Goal: Communication & Community: Answer question/provide support

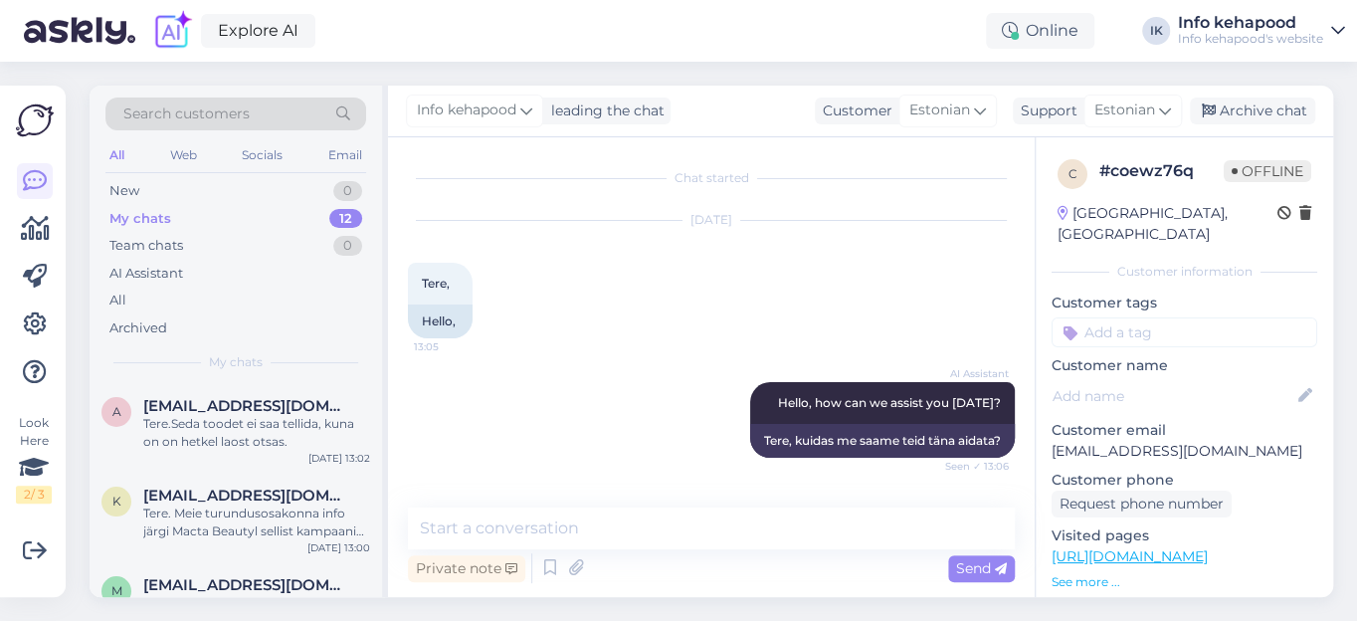
scroll to position [2382, 0]
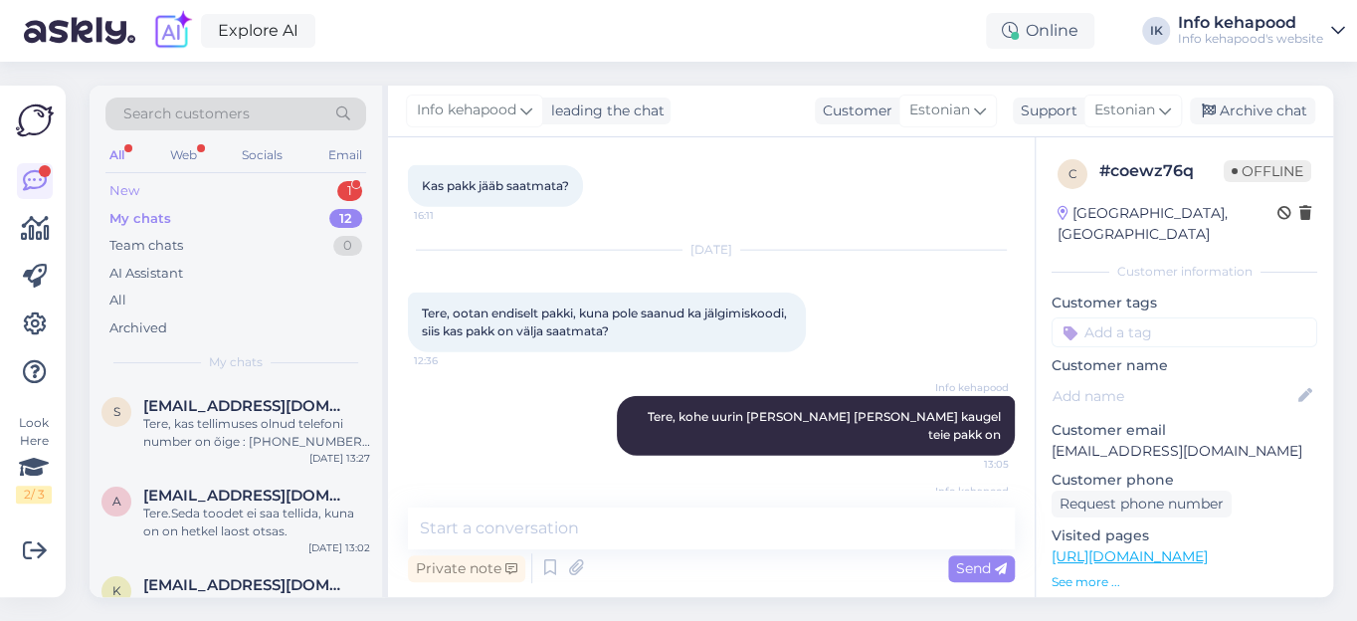
click at [265, 191] on div "New 1" at bounding box center [235, 191] width 261 height 28
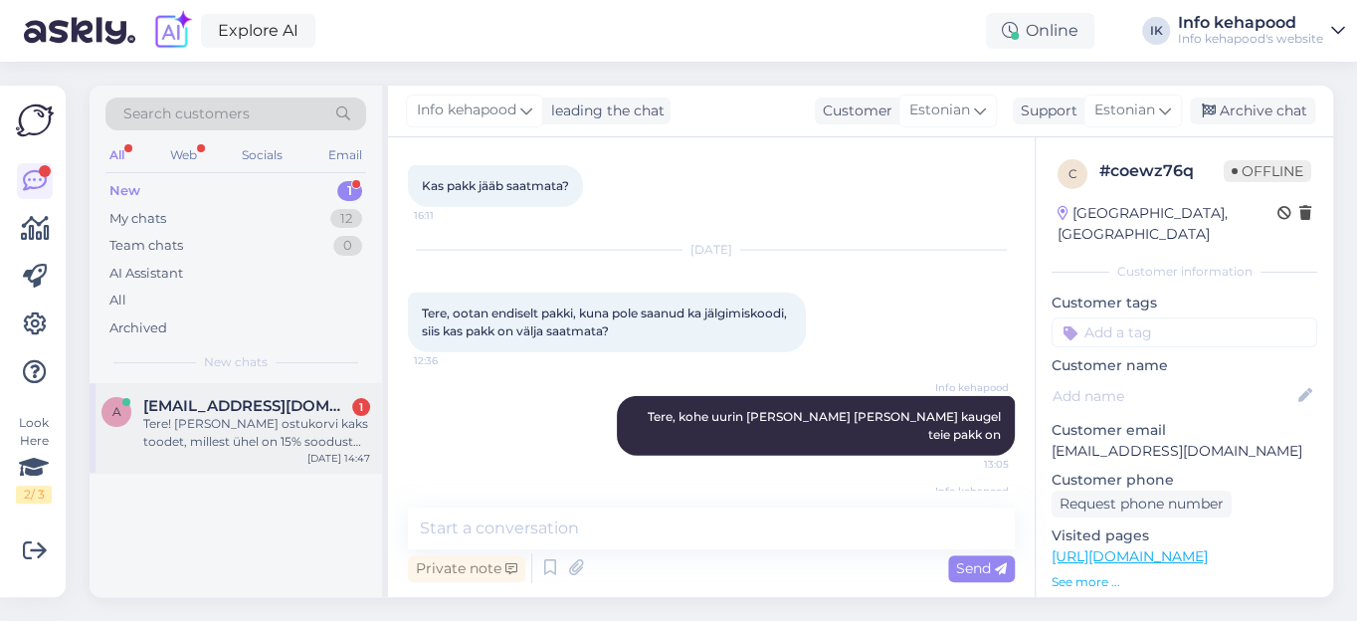
click at [271, 422] on div "Tere! [PERSON_NAME] ostukorvi kaks toodet, millest ühel on 15% soodust (kogu [P…" at bounding box center [256, 433] width 227 height 36
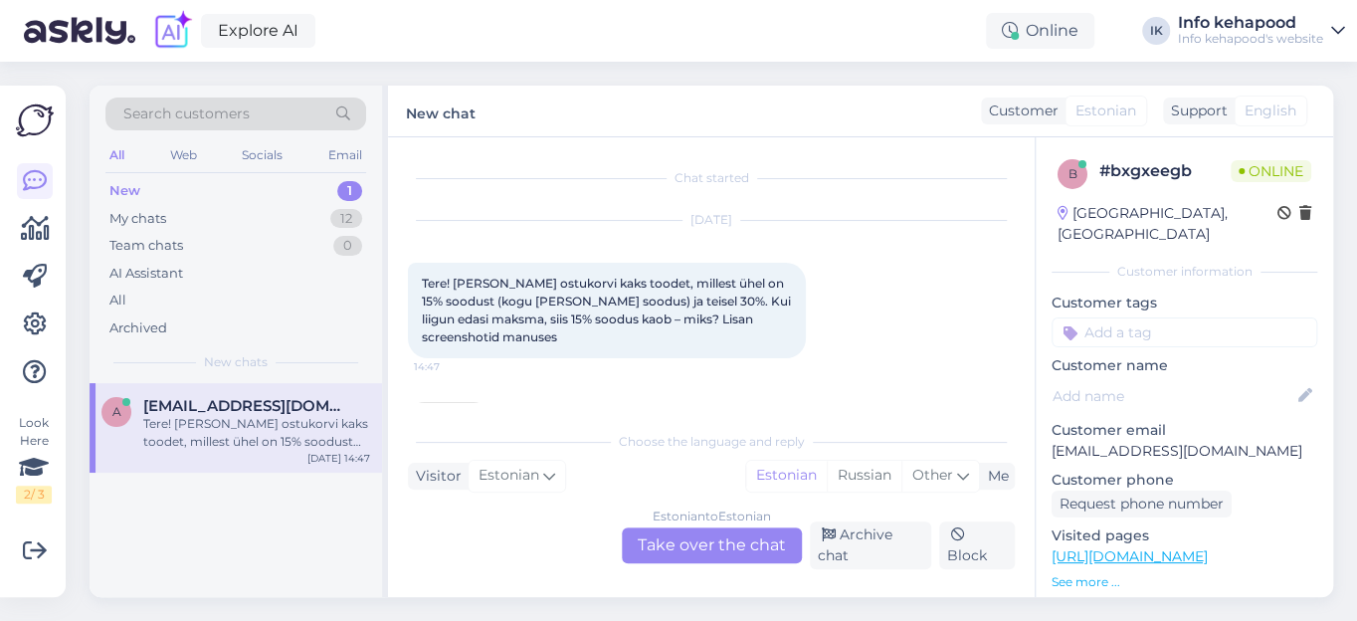
scroll to position [226, 0]
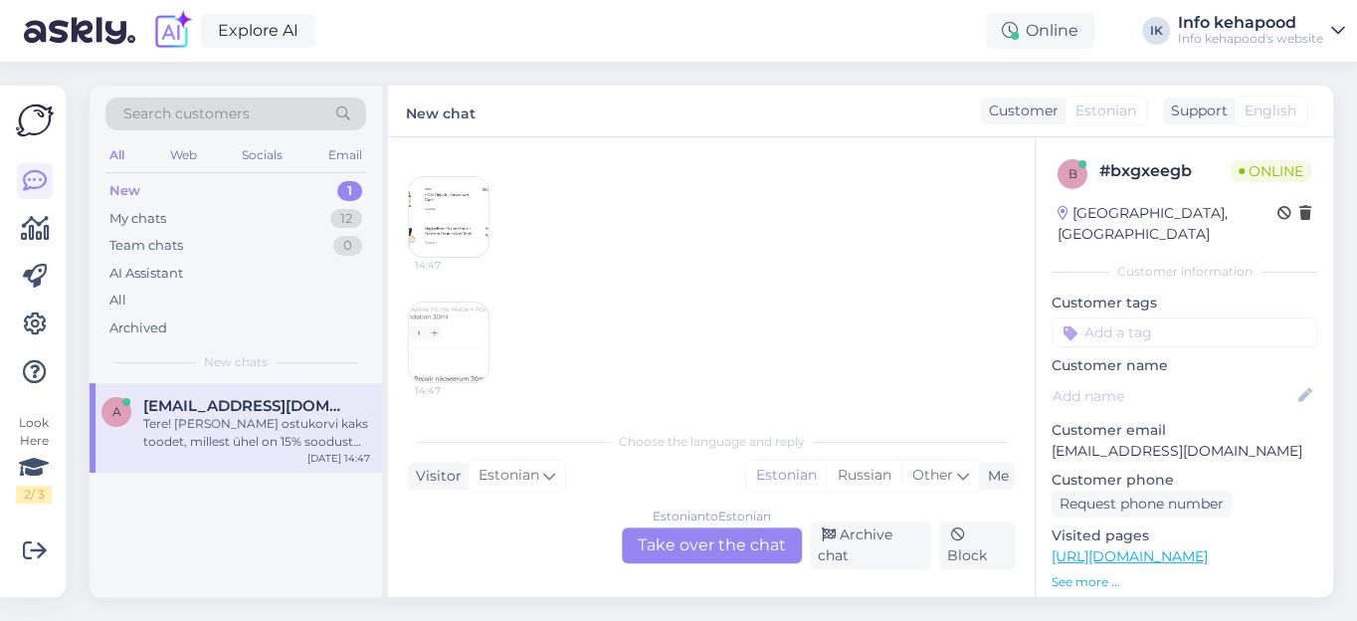
click at [445, 230] on img at bounding box center [449, 217] width 80 height 80
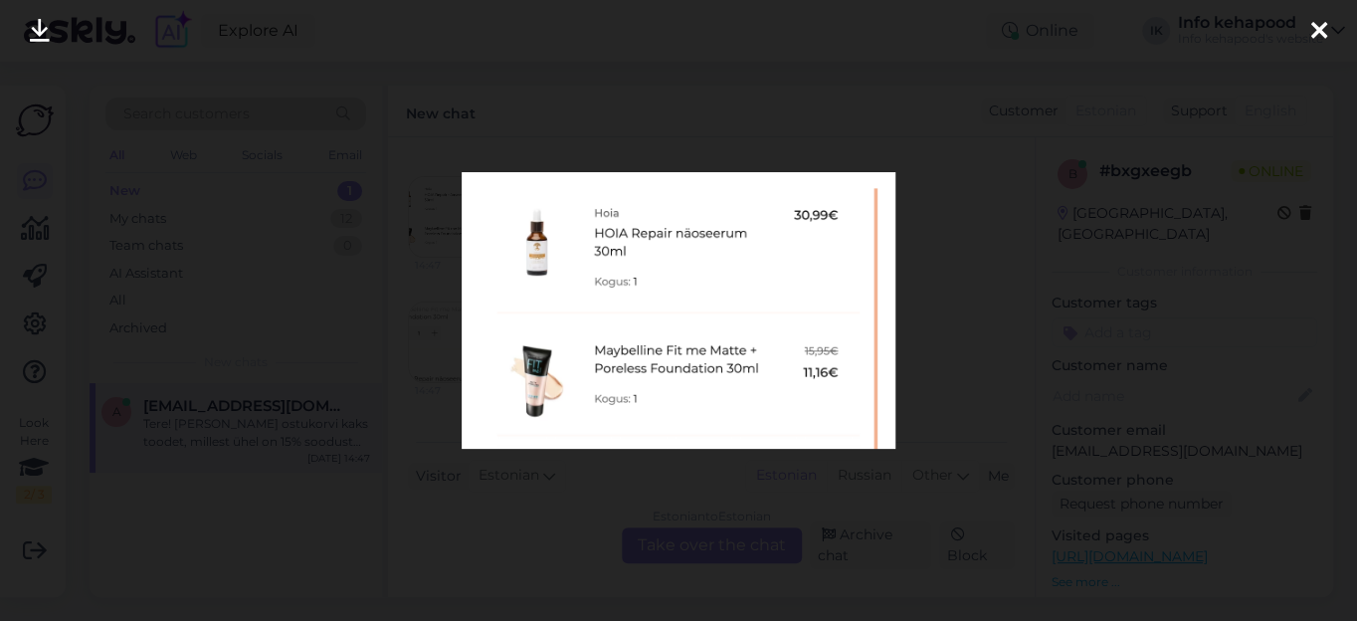
click at [1316, 31] on icon at bounding box center [1319, 32] width 16 height 26
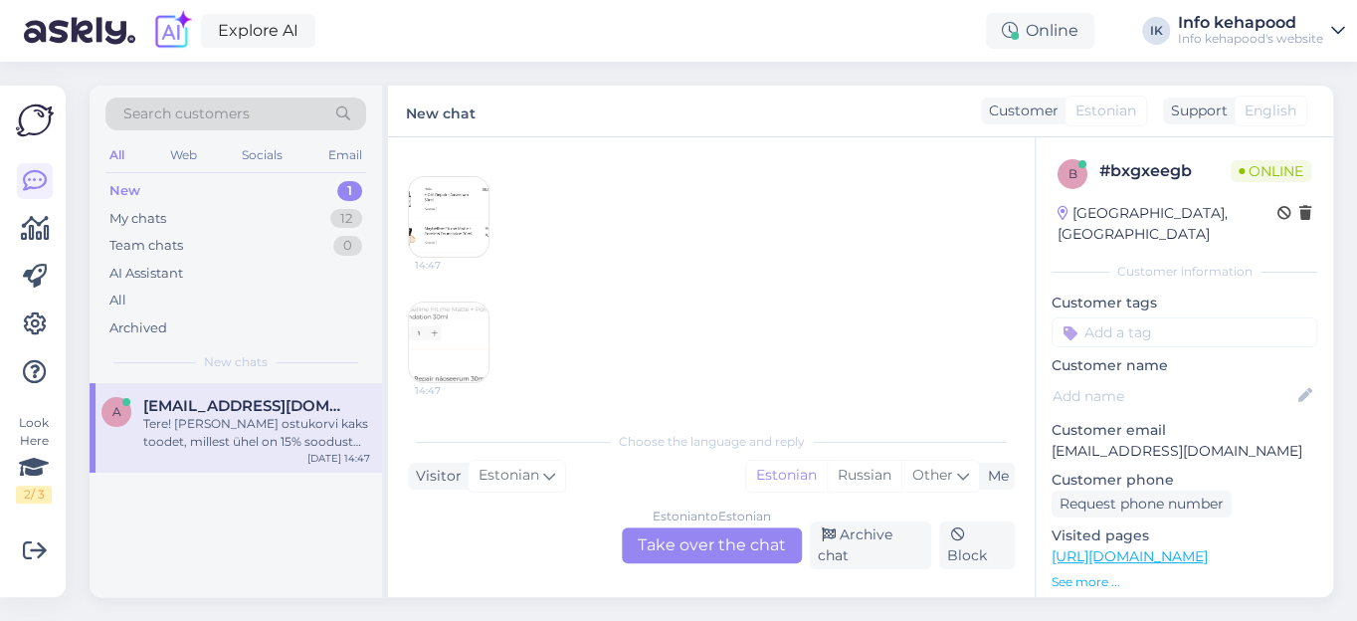
click at [424, 310] on img at bounding box center [449, 342] width 80 height 80
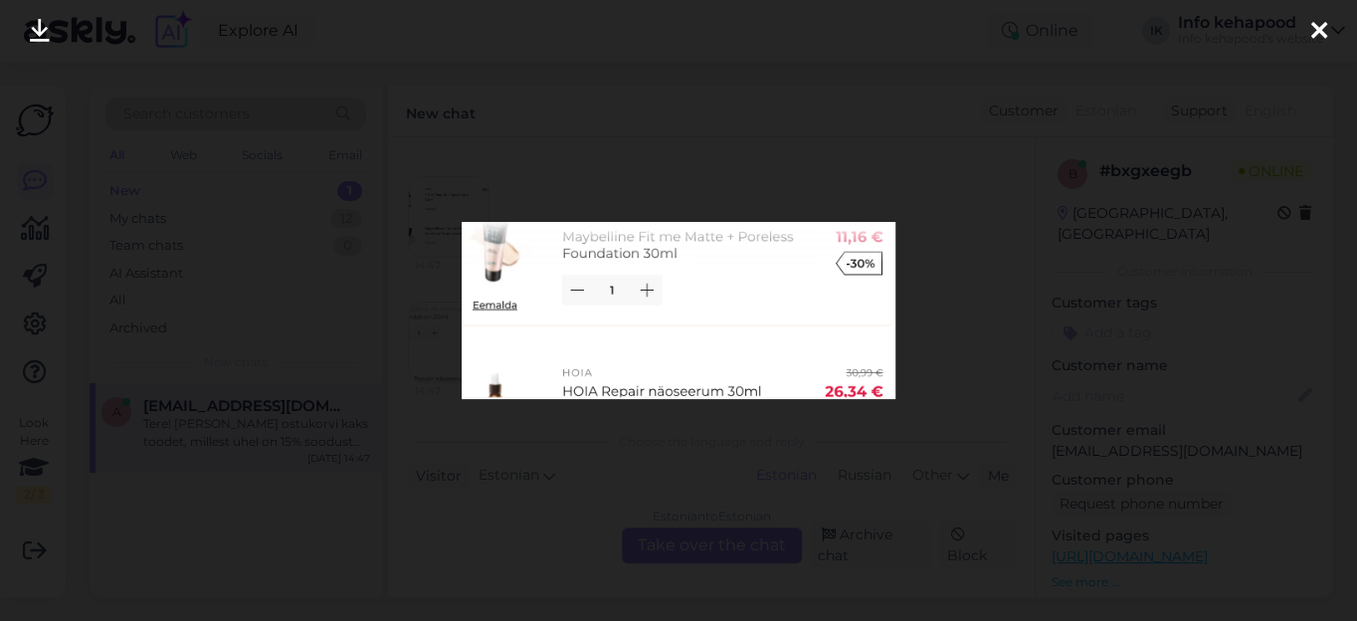
click at [1319, 33] on icon at bounding box center [1319, 32] width 16 height 26
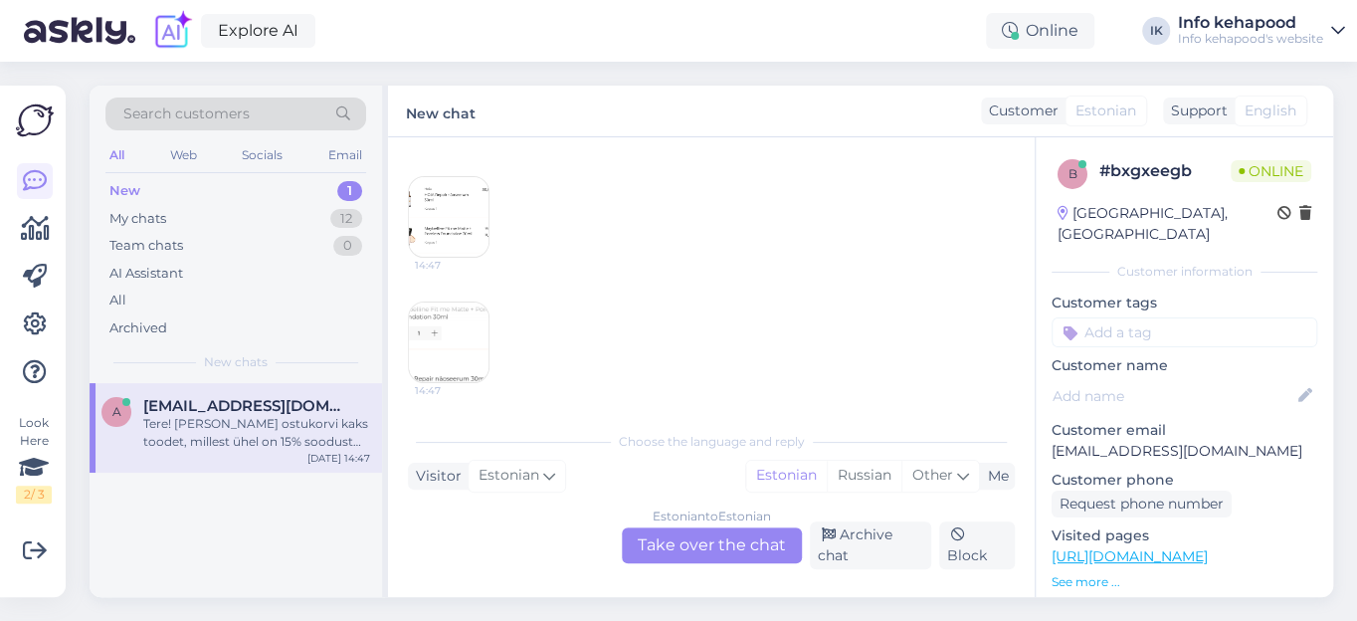
click at [425, 206] on img at bounding box center [449, 217] width 80 height 80
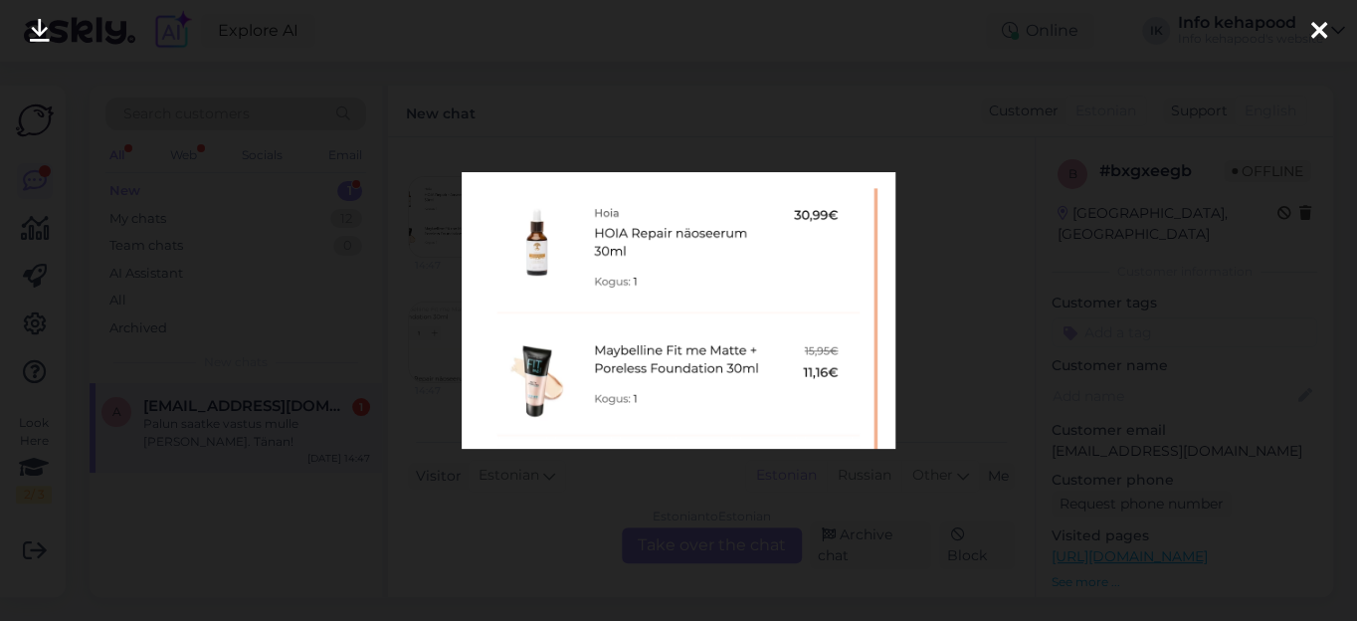
scroll to position [311, 0]
click at [514, 519] on div at bounding box center [678, 310] width 1357 height 621
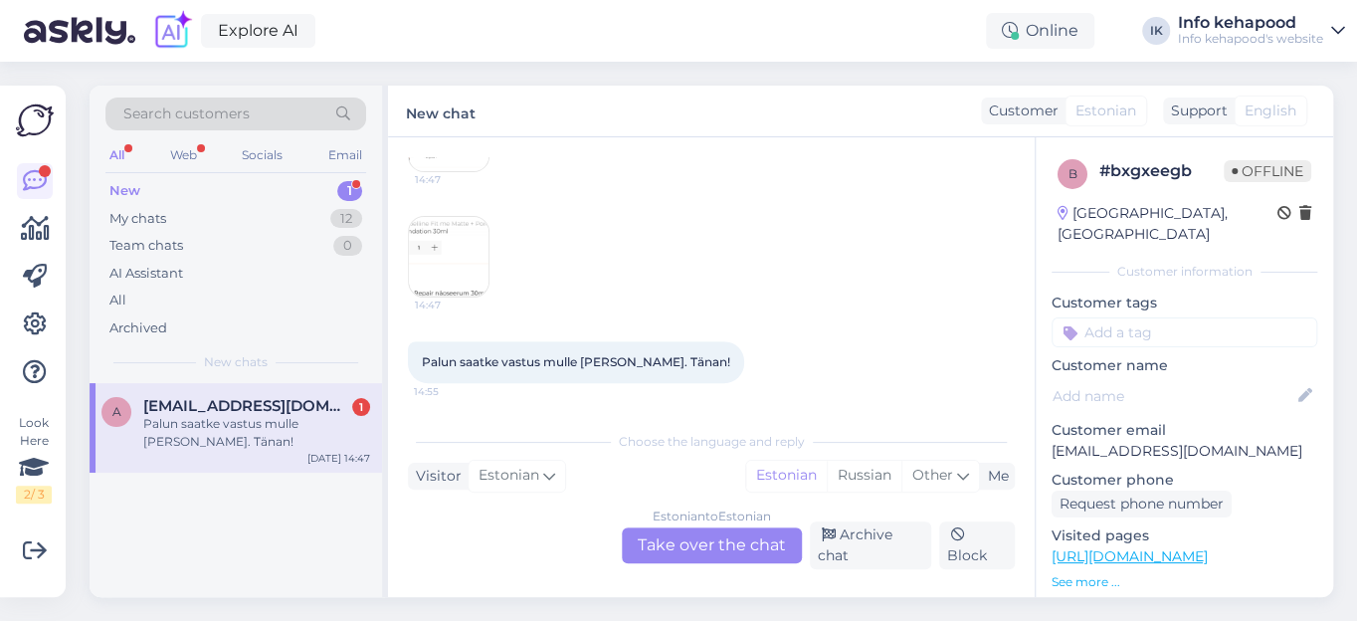
scroll to position [221, 0]
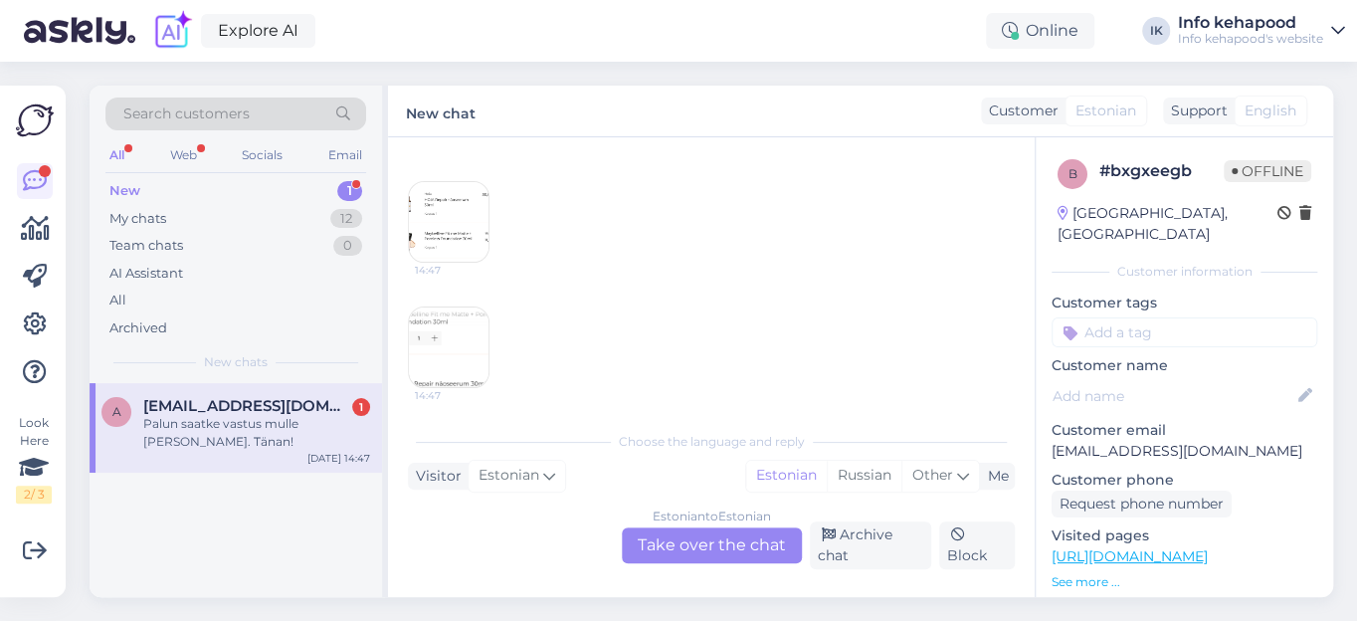
click at [438, 210] on img at bounding box center [449, 222] width 80 height 80
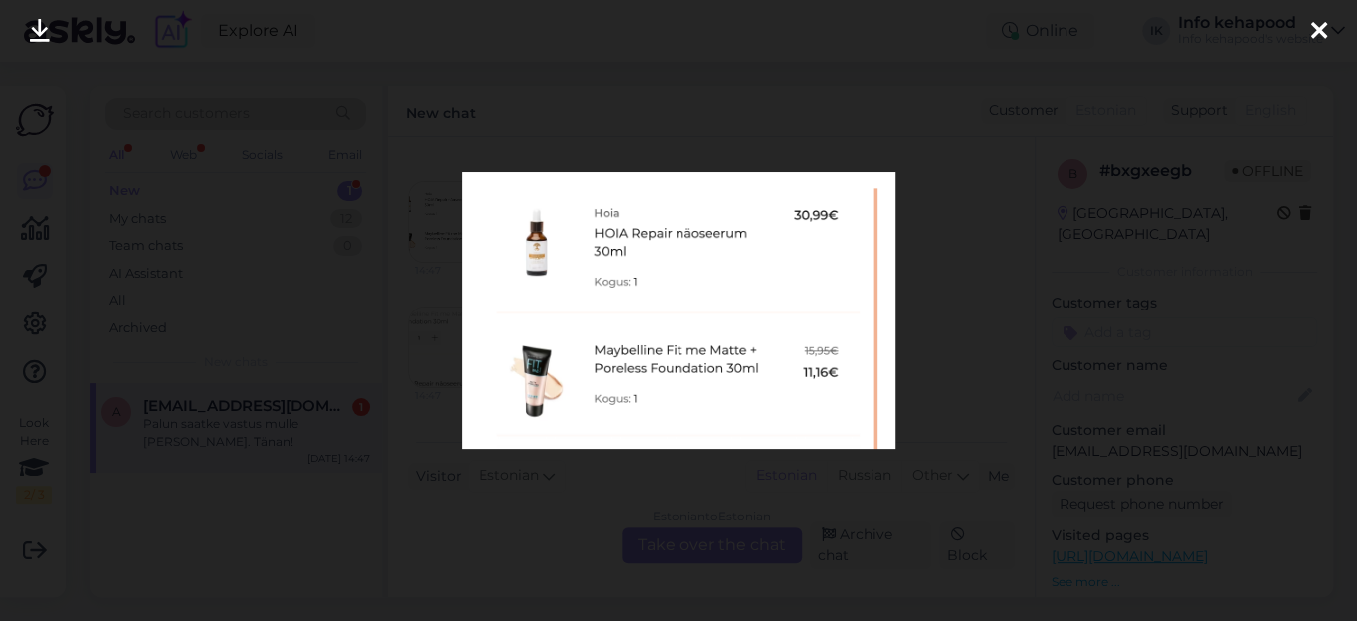
click at [1319, 26] on icon at bounding box center [1319, 32] width 16 height 26
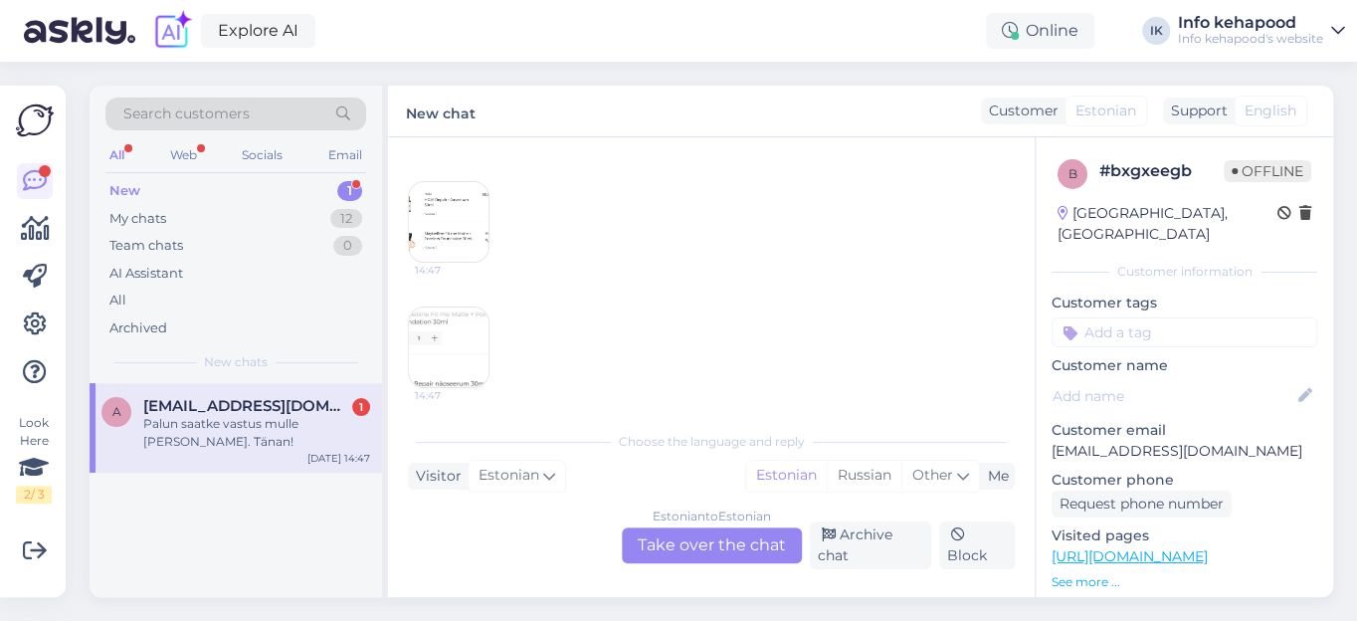
click at [458, 334] on img at bounding box center [449, 347] width 80 height 80
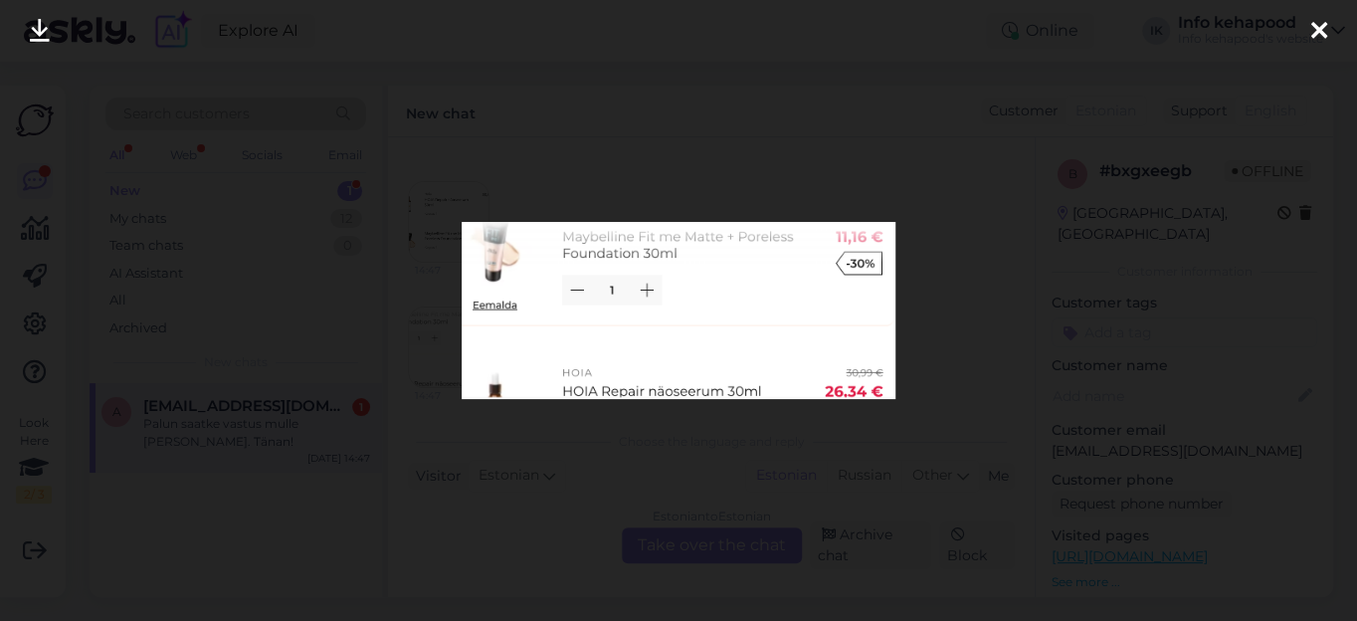
click at [1322, 23] on icon at bounding box center [1319, 32] width 16 height 26
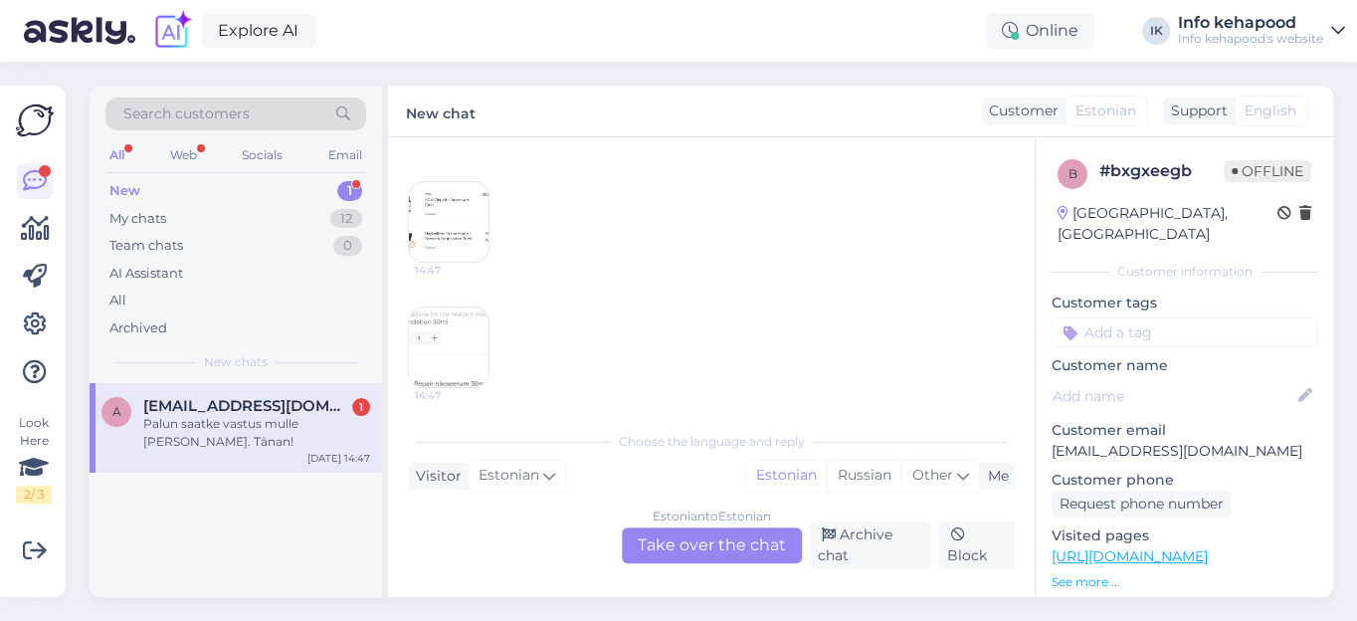
click at [463, 225] on img at bounding box center [449, 222] width 80 height 80
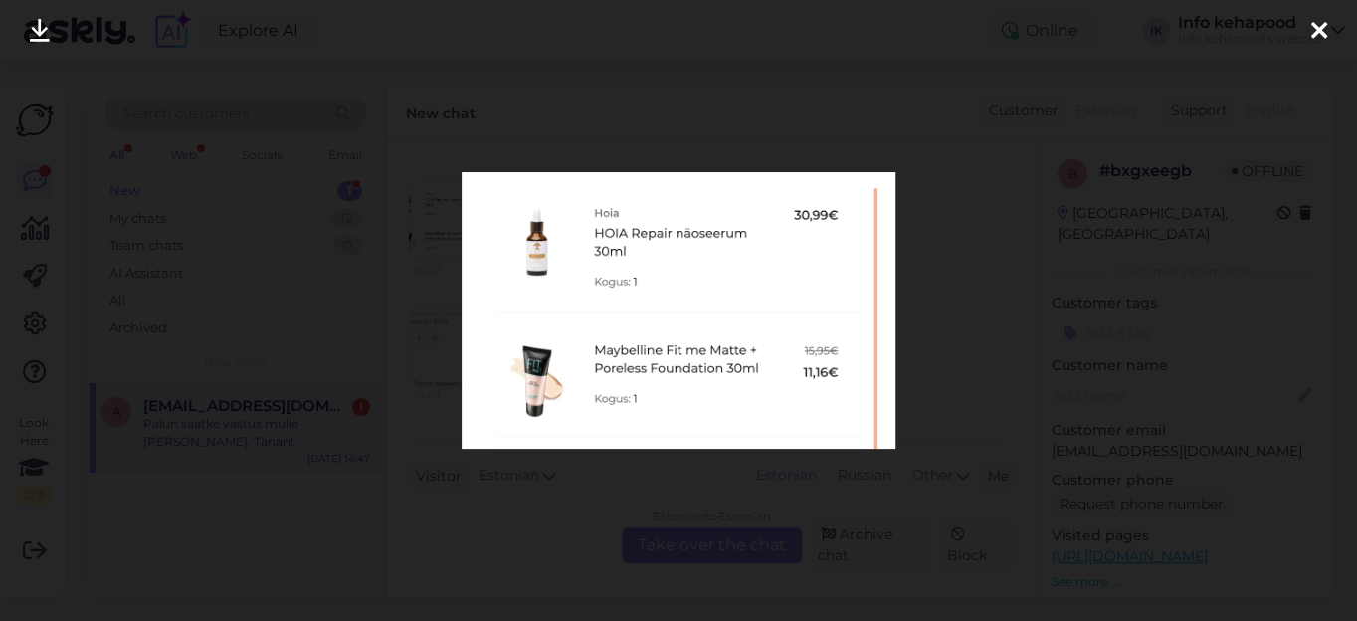
click at [1320, 34] on icon at bounding box center [1319, 32] width 16 height 26
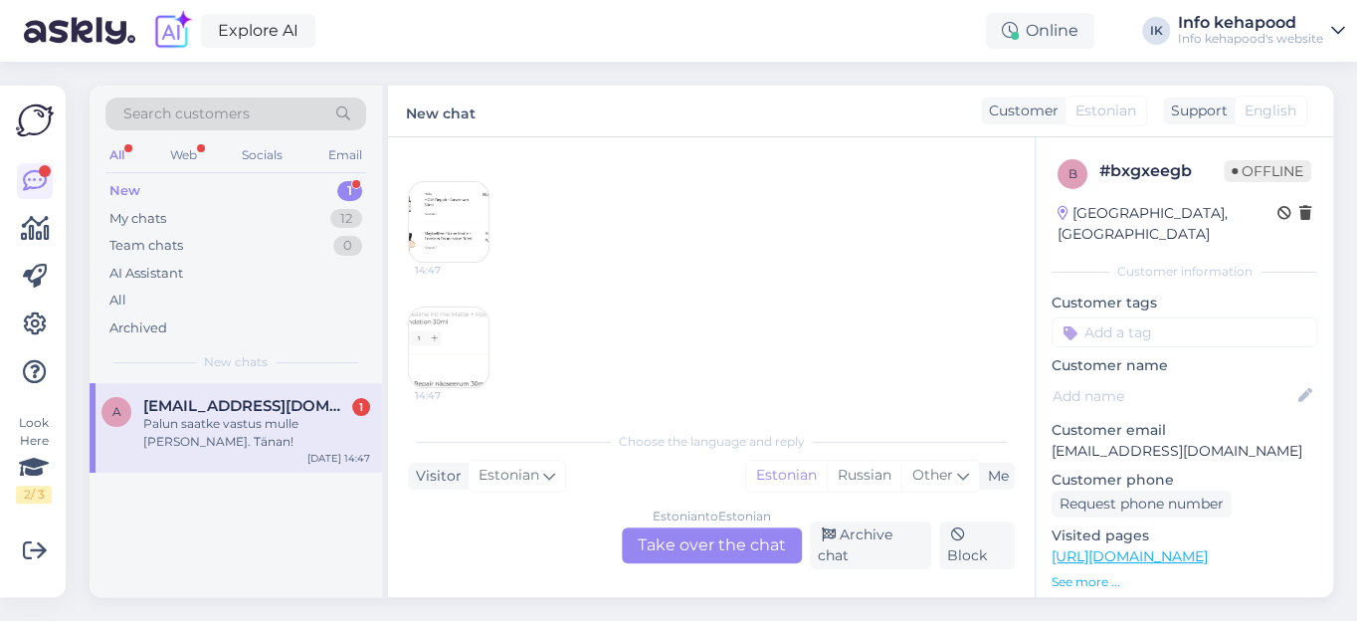
click at [434, 346] on img at bounding box center [449, 347] width 80 height 80
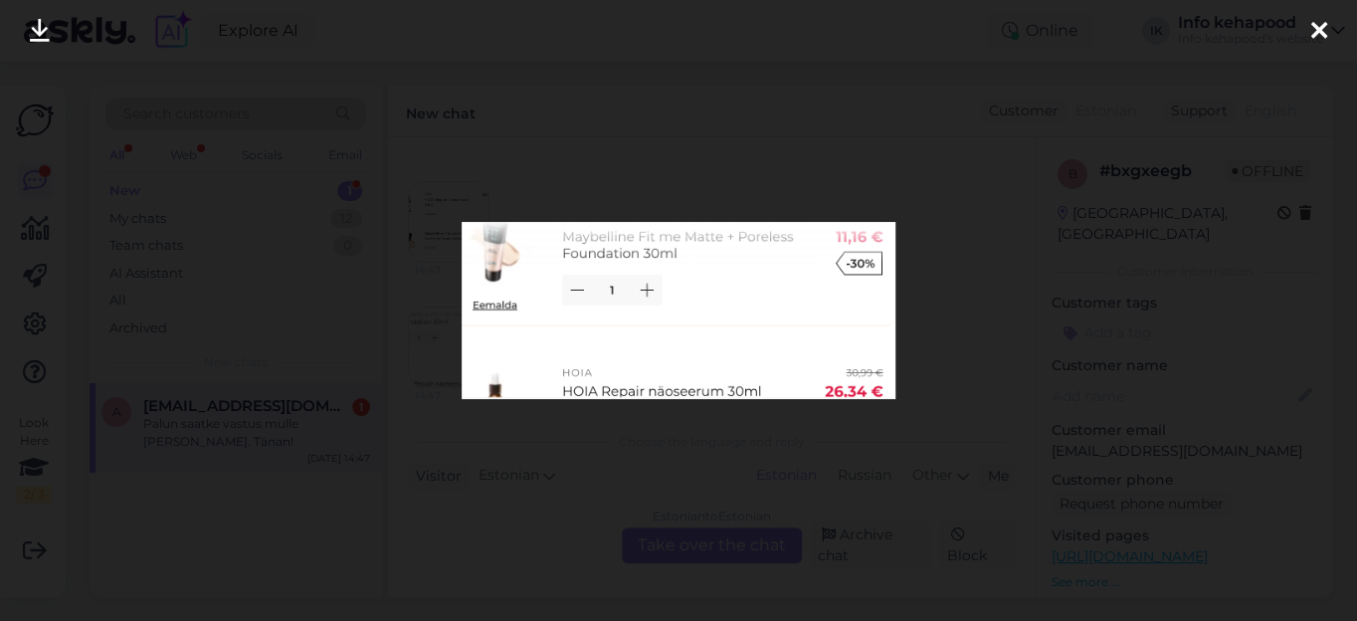
click at [1323, 27] on icon at bounding box center [1319, 32] width 16 height 26
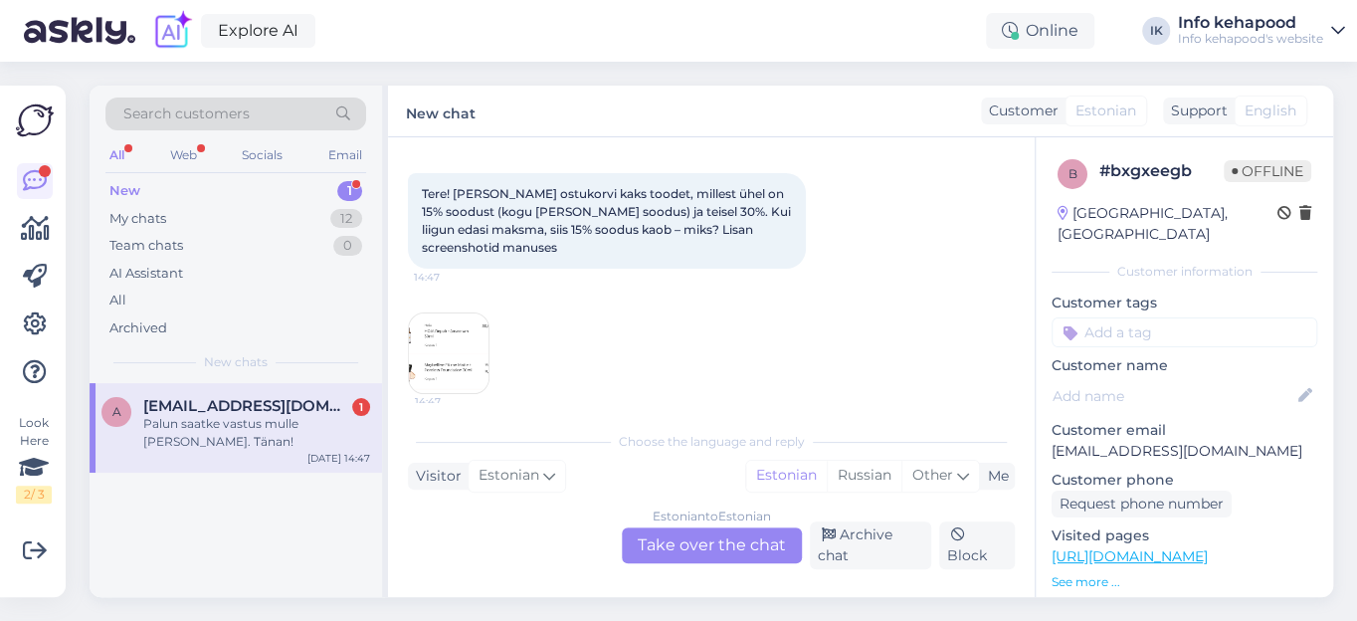
scroll to position [311, 0]
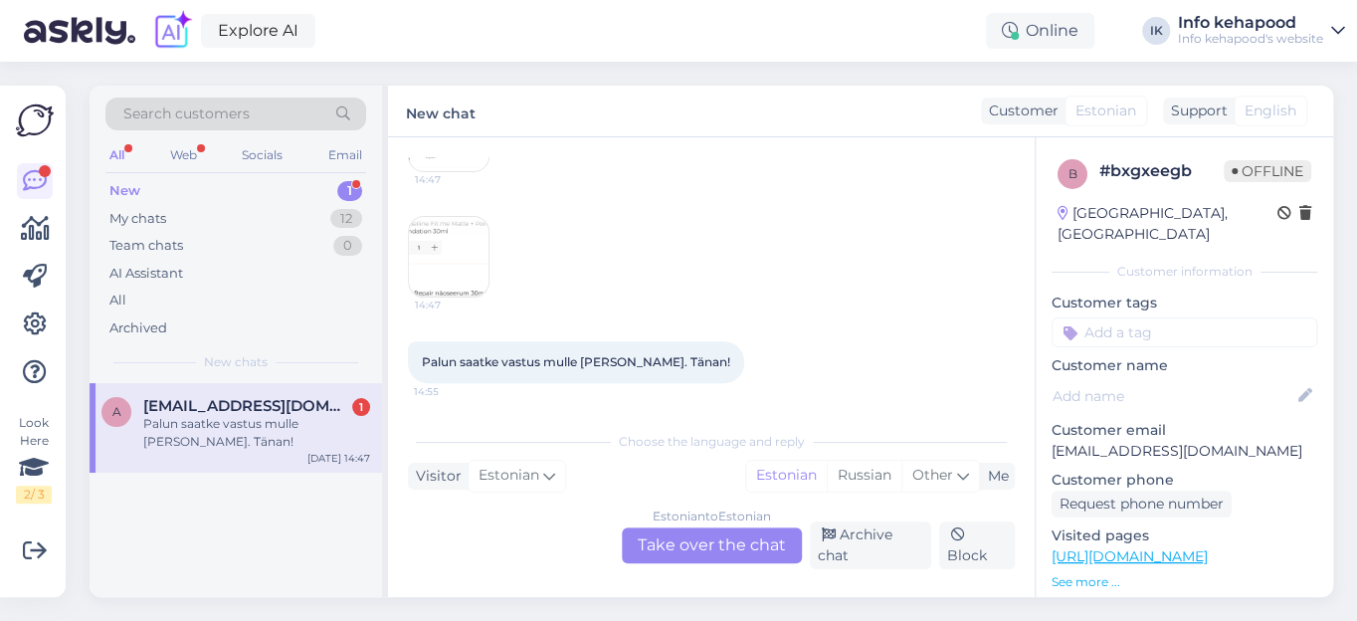
click at [1183, 547] on link "[URL][DOMAIN_NAME]" at bounding box center [1130, 556] width 156 height 18
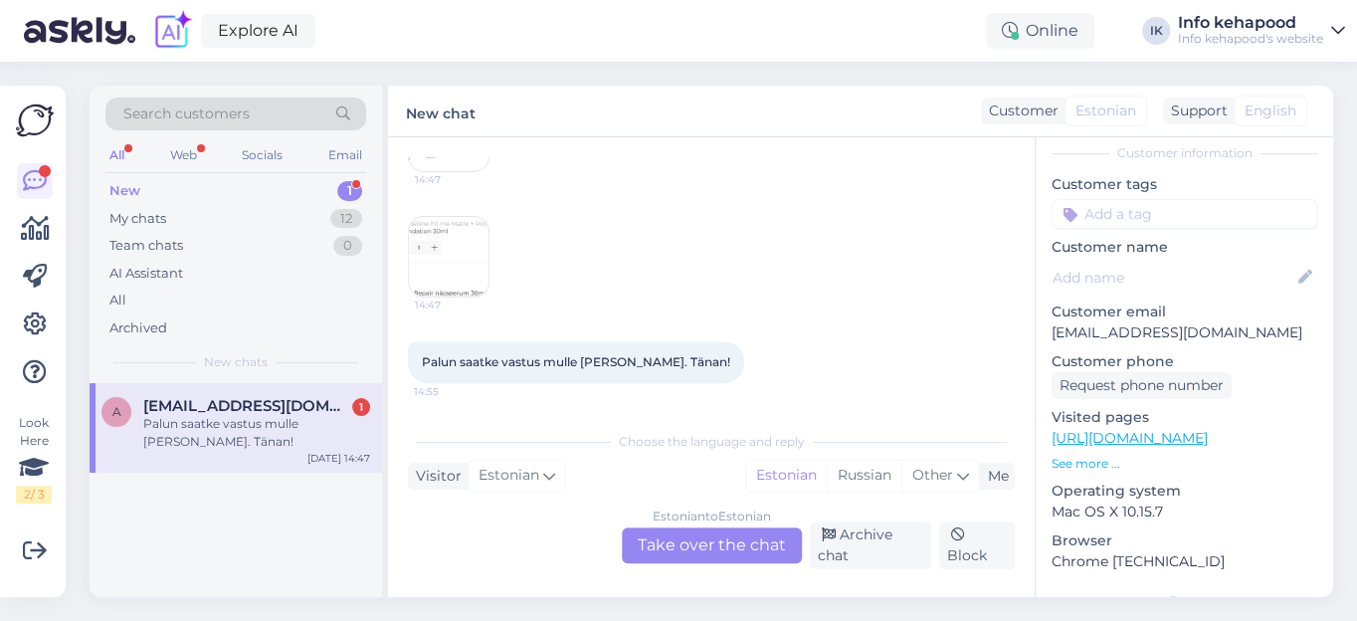
scroll to position [90, 0]
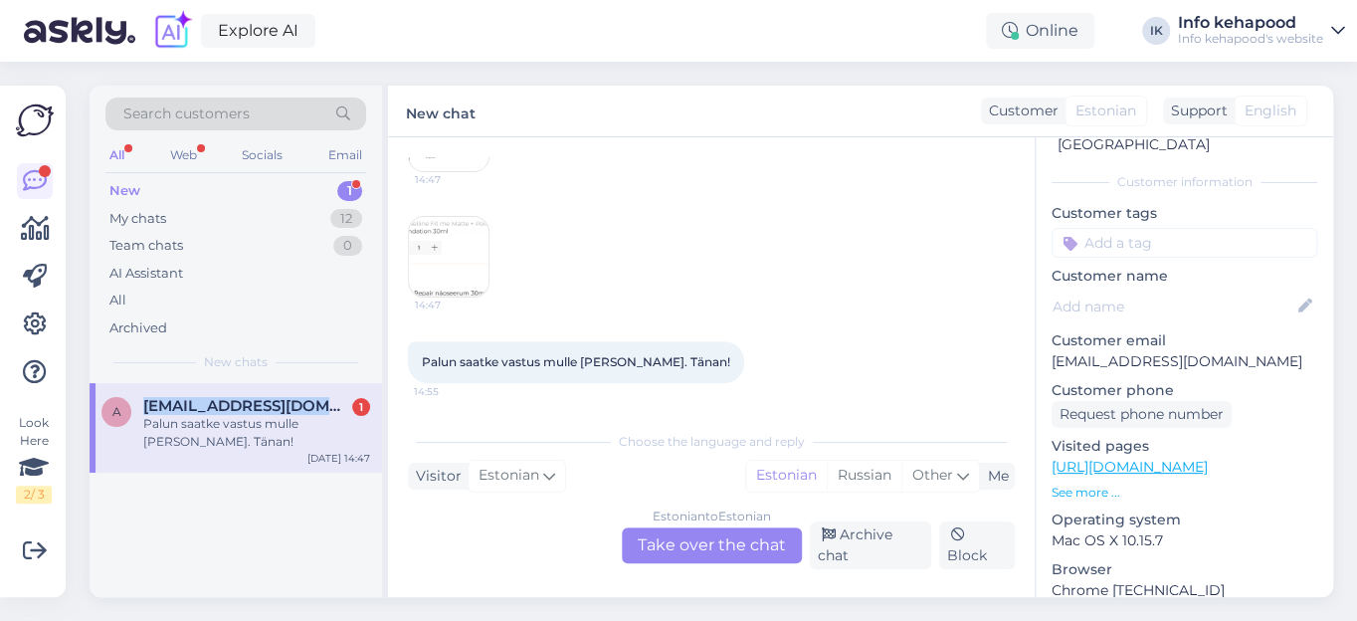
drag, startPoint x: 143, startPoint y: 403, endPoint x: 336, endPoint y: 407, distance: 193.0
click at [336, 407] on span "[EMAIL_ADDRESS][DOMAIN_NAME]" at bounding box center [246, 406] width 207 height 18
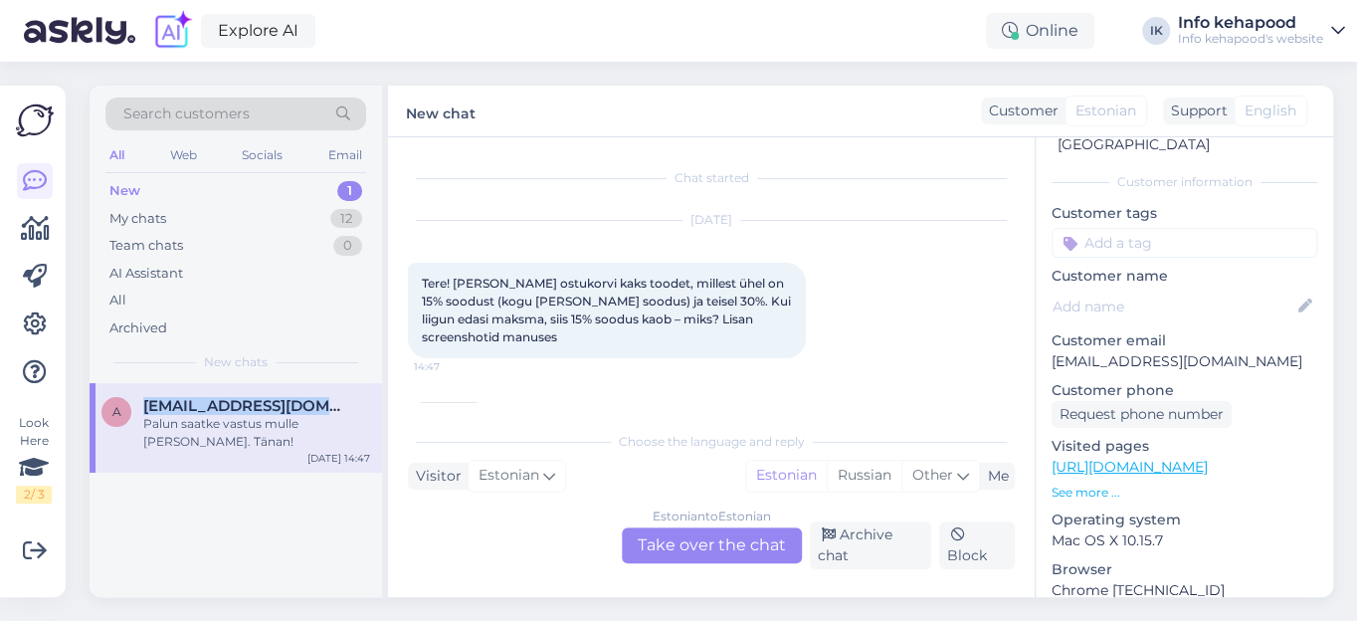
copy span "[EMAIL_ADDRESS][DOMAIN_NAME]"
drag, startPoint x: 715, startPoint y: 333, endPoint x: 768, endPoint y: 337, distance: 52.9
click at [768, 337] on div "Tere! [PERSON_NAME] ostukorvi kaks toodet, millest ühel on 15% soodust (kogu [P…" at bounding box center [607, 311] width 398 height 96
drag, startPoint x: 689, startPoint y: 317, endPoint x: 767, endPoint y: 315, distance: 77.6
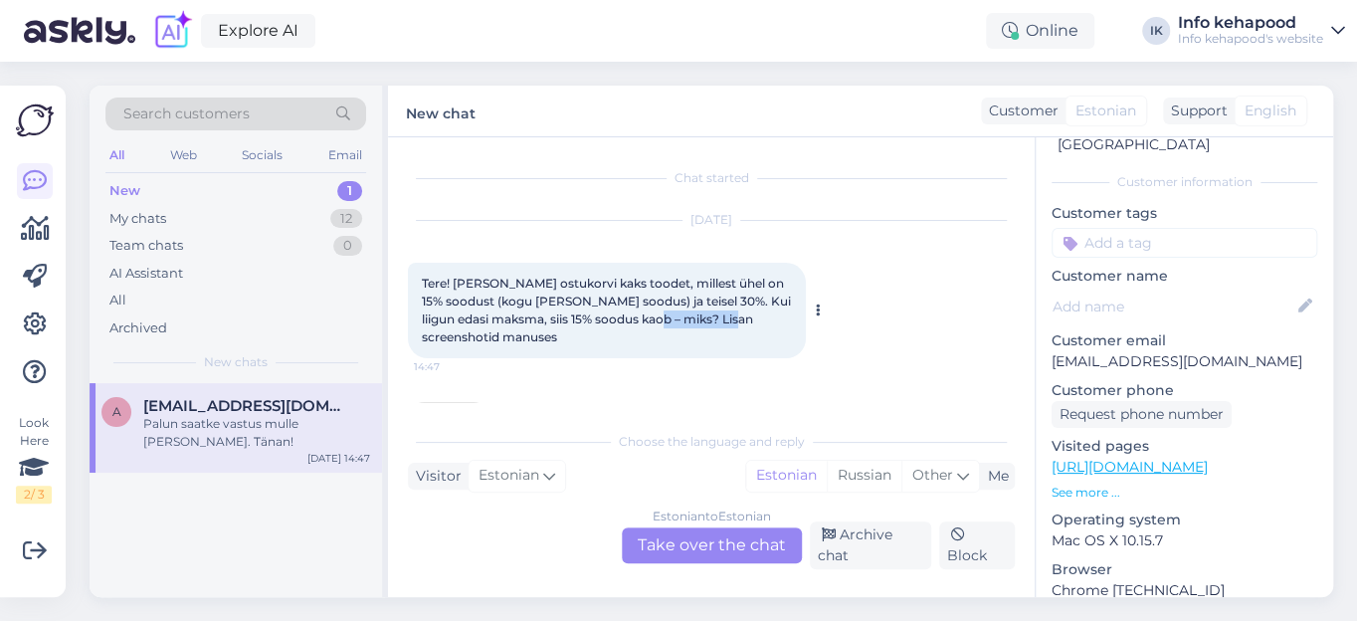
click at [769, 316] on span "Tere! [PERSON_NAME] ostukorvi kaks toodet, millest ühel on 15% soodust (kogu [P…" at bounding box center [608, 310] width 372 height 69
copy span "screenshotid"
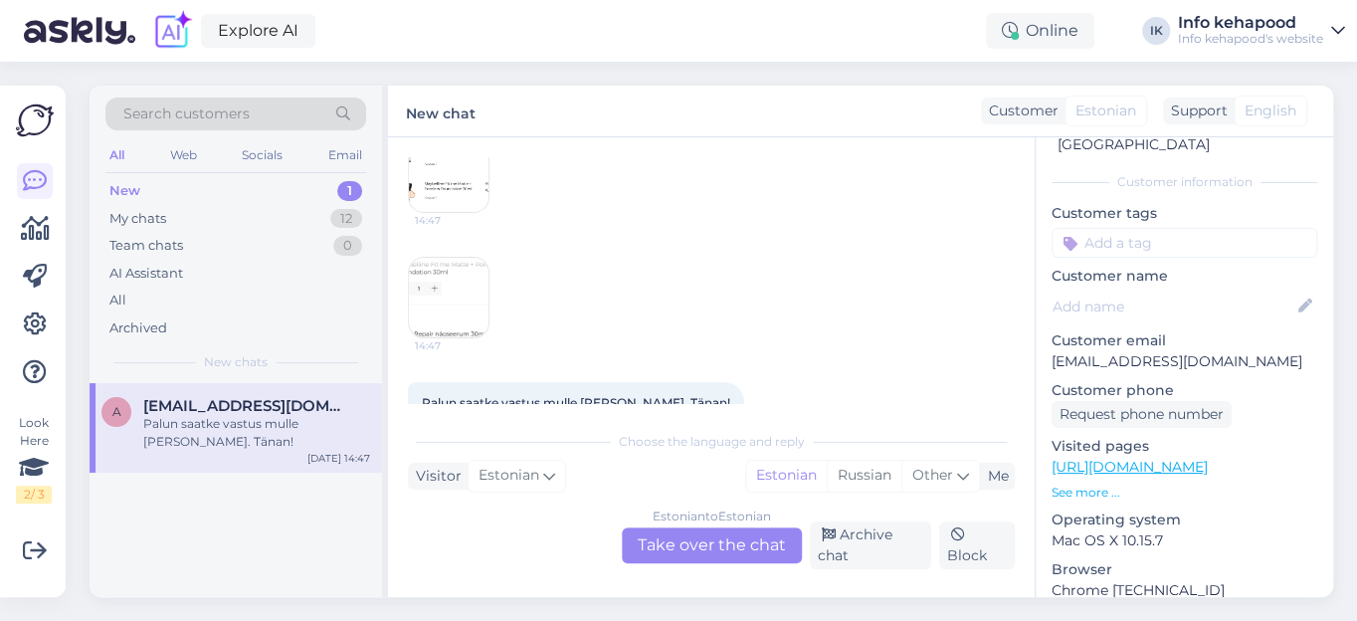
scroll to position [180, 0]
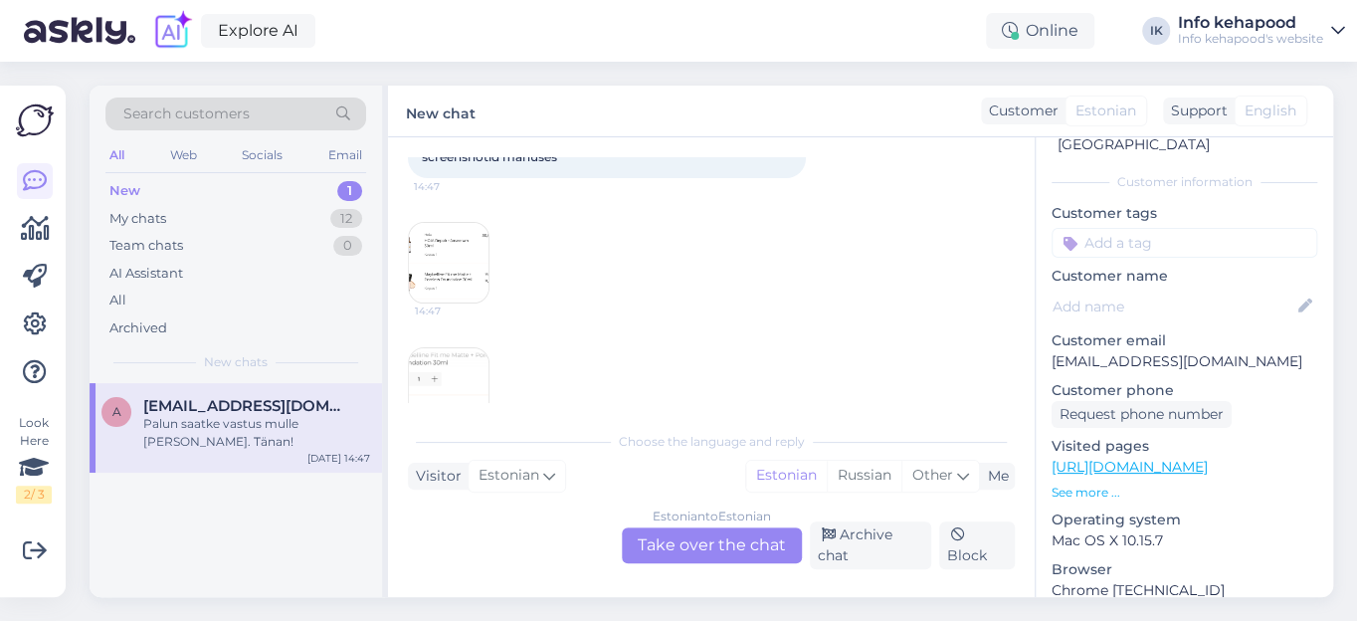
click at [423, 248] on img at bounding box center [449, 263] width 80 height 80
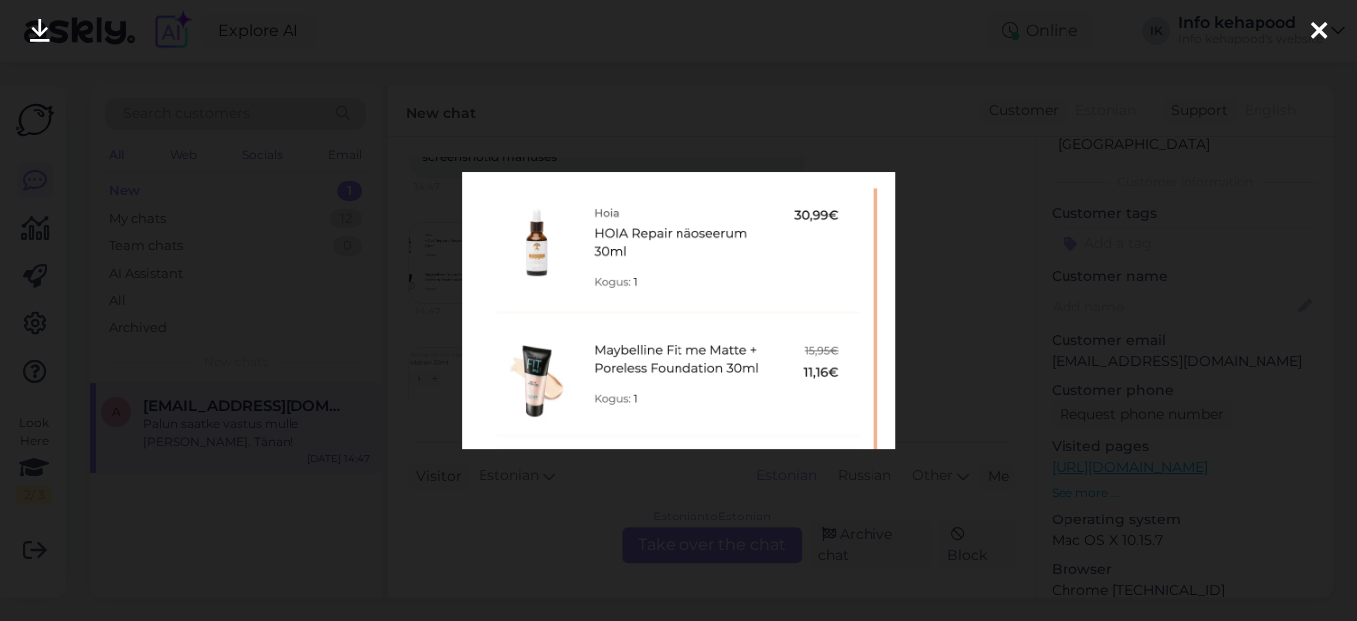
click at [1326, 24] on icon at bounding box center [1319, 32] width 16 height 26
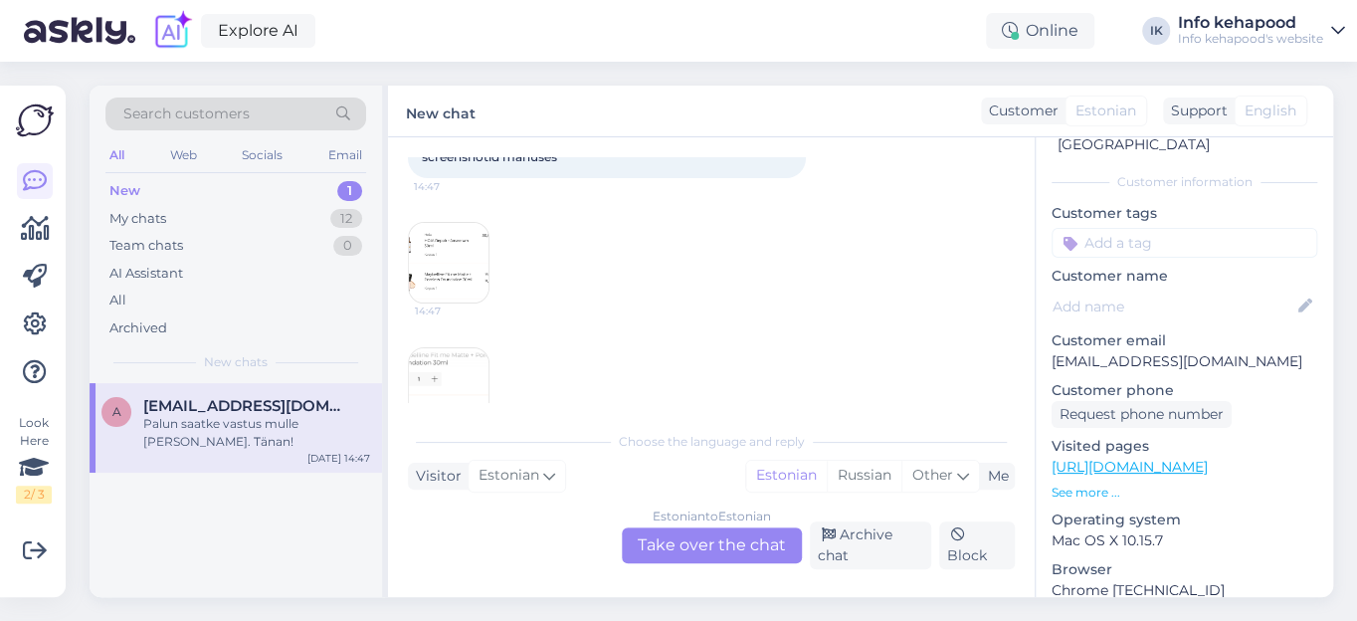
click at [217, 430] on div "Palun saatke vastus mulle [PERSON_NAME]. Tänan!" at bounding box center [256, 433] width 227 height 36
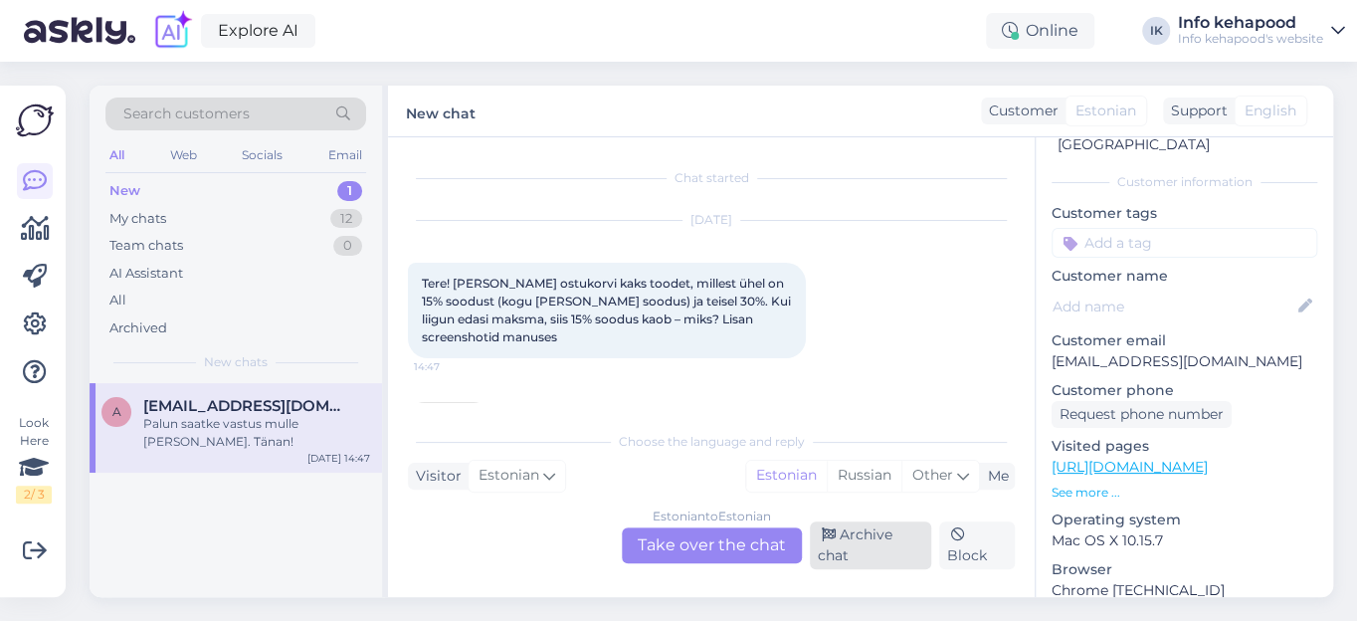
click at [866, 549] on div "Archive chat" at bounding box center [871, 545] width 122 height 48
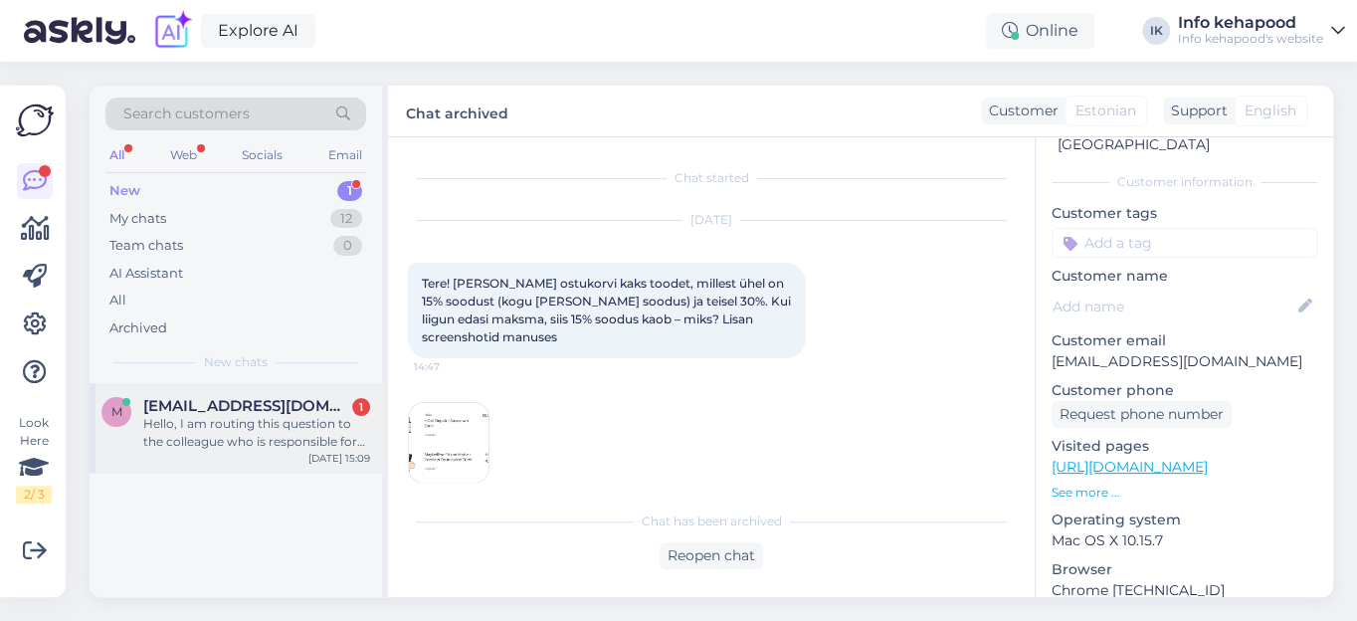
click at [217, 432] on div "Hello, I am routing this question to the colleague who is responsible for this …" at bounding box center [256, 433] width 227 height 36
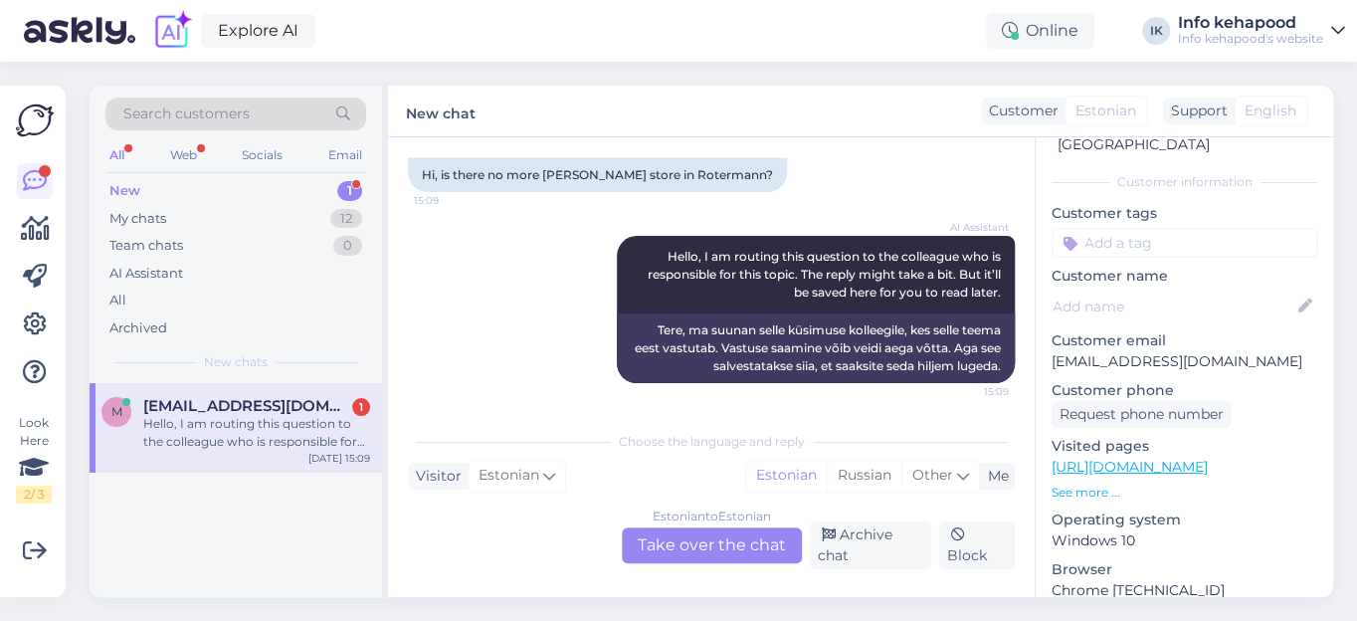
scroll to position [147, 0]
click at [655, 540] on div "Estonian to Estonian Take over the chat" at bounding box center [712, 545] width 180 height 36
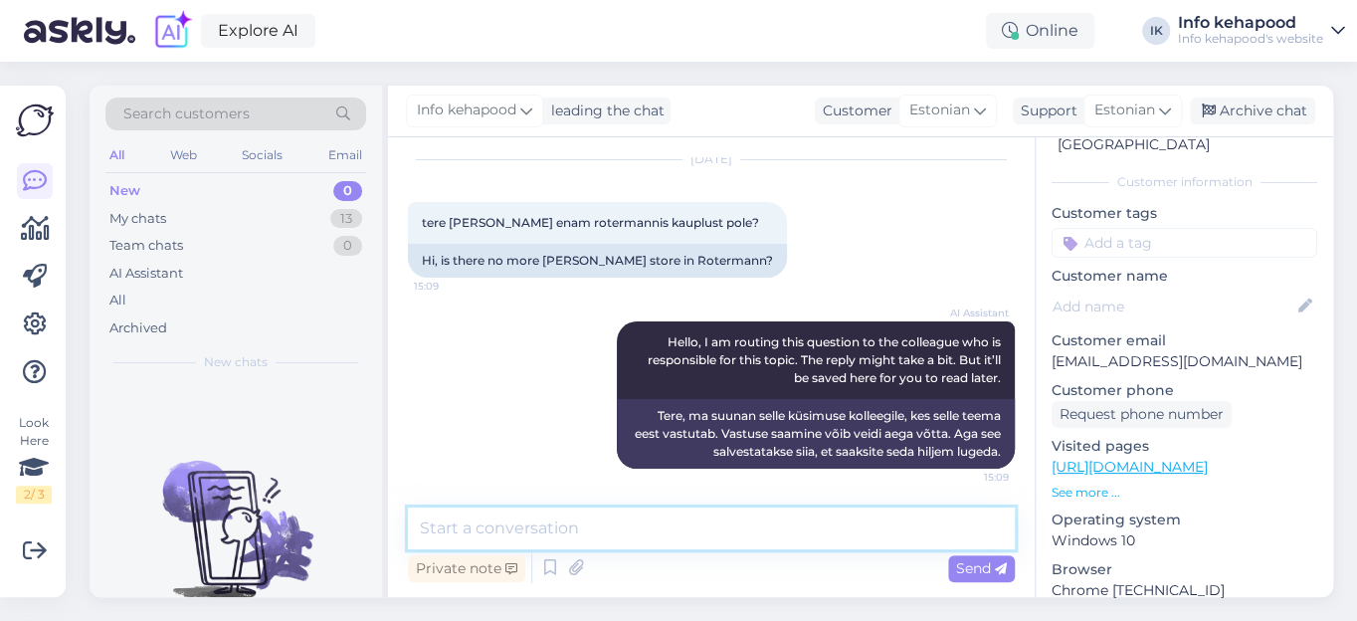
click at [511, 527] on textarea at bounding box center [711, 528] width 607 height 42
type textarea "Tere, [PERSON_NAME] kauplust [PERSON_NAME] ei ole."
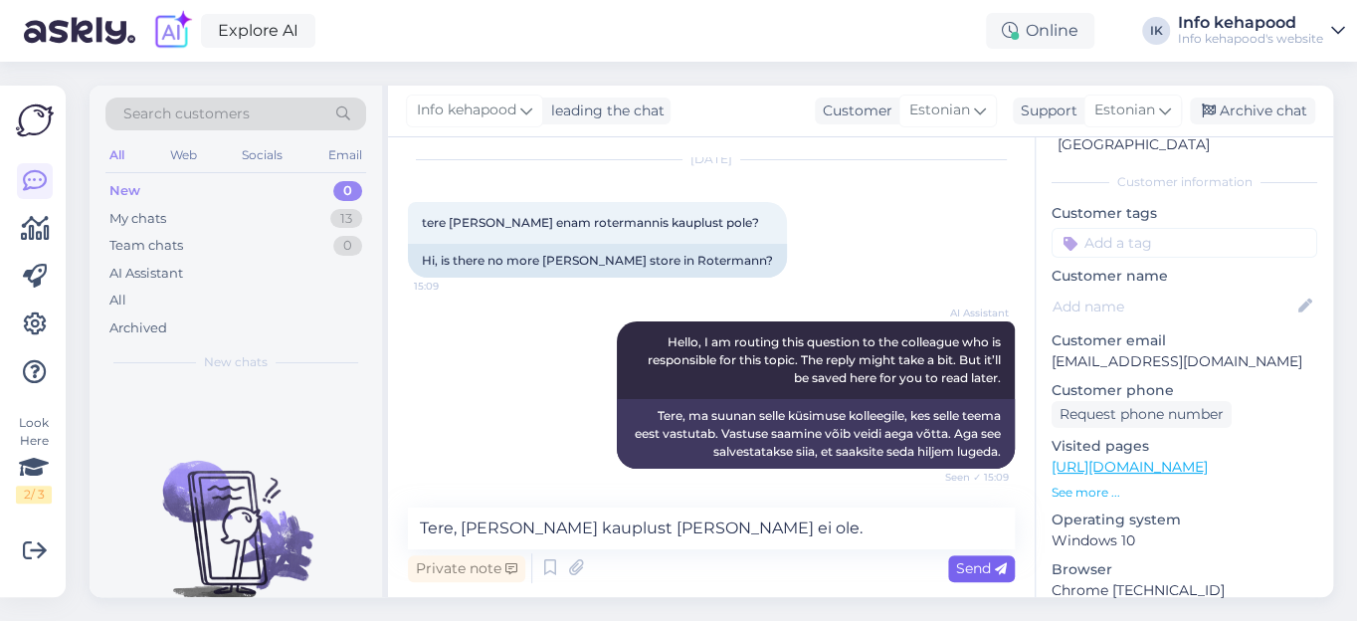
click at [976, 570] on span "Send" at bounding box center [981, 568] width 51 height 18
